Goal: Navigation & Orientation: Find specific page/section

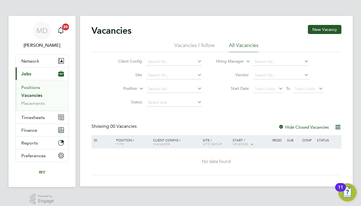
click at [33, 88] on link "Positions" at bounding box center [30, 87] width 19 height 5
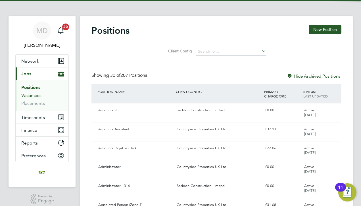
click at [31, 95] on link "Vacancies" at bounding box center [31, 95] width 20 height 5
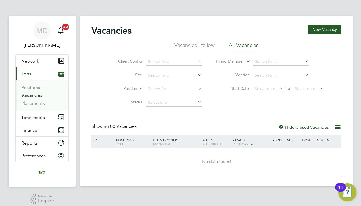
click at [32, 97] on link "Vacancies" at bounding box center [31, 95] width 21 height 5
click at [32, 86] on link "Positions" at bounding box center [30, 87] width 19 height 5
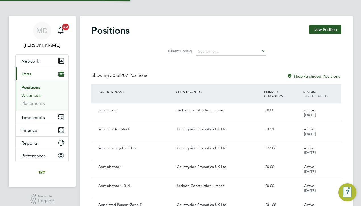
click at [32, 95] on link "Vacancies" at bounding box center [31, 95] width 20 height 5
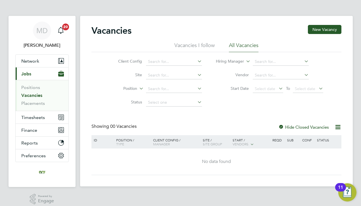
click at [32, 95] on link "Vacancies" at bounding box center [31, 95] width 21 height 5
click at [32, 88] on link "Positions" at bounding box center [30, 87] width 19 height 5
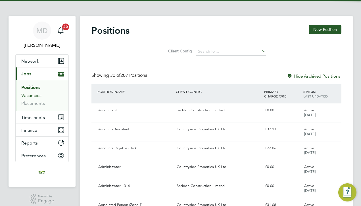
click at [32, 95] on link "Vacancies" at bounding box center [31, 95] width 20 height 5
